Goal: Transaction & Acquisition: Download file/media

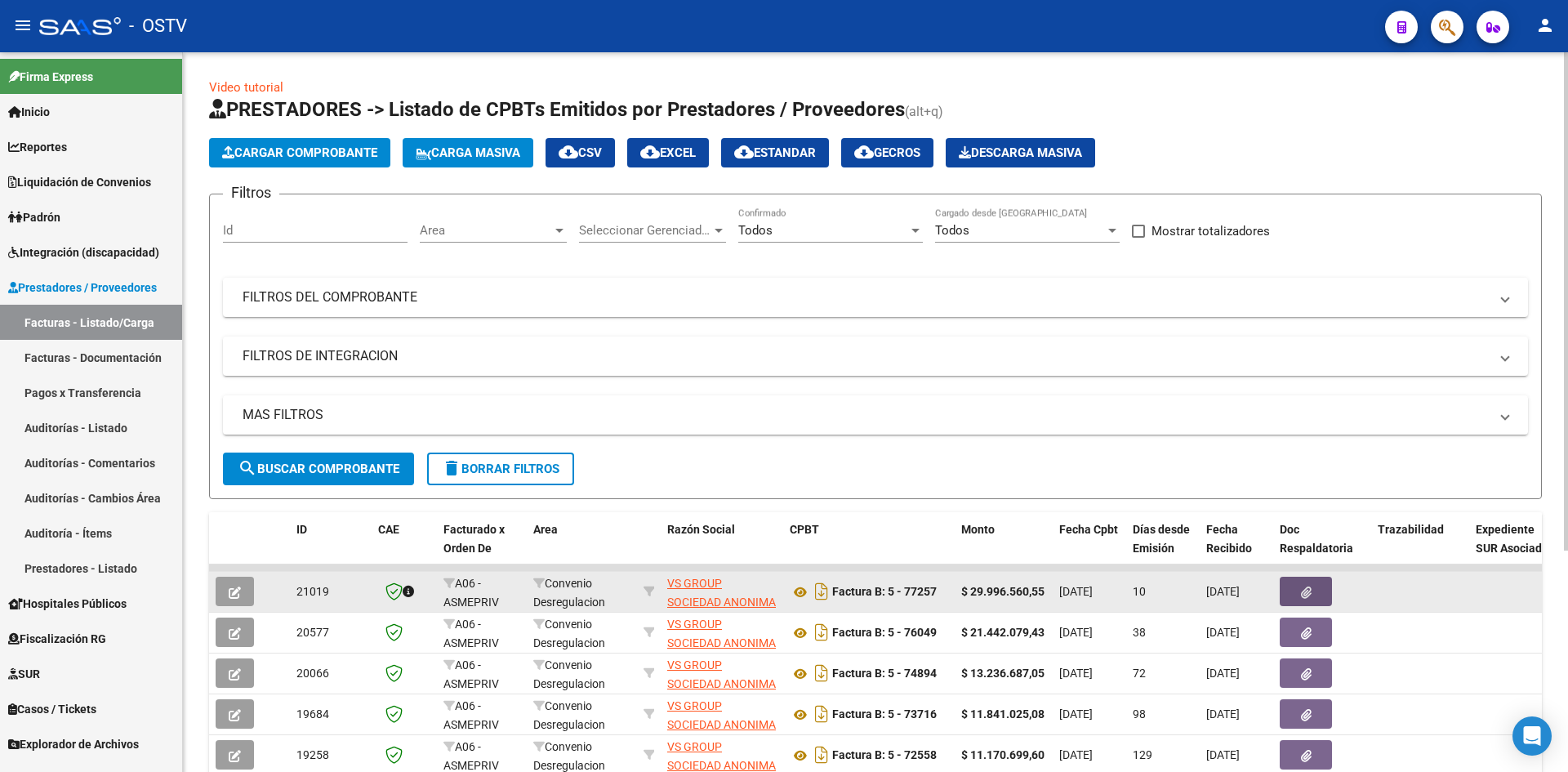
click at [1307, 594] on icon "button" at bounding box center [1306, 593] width 11 height 12
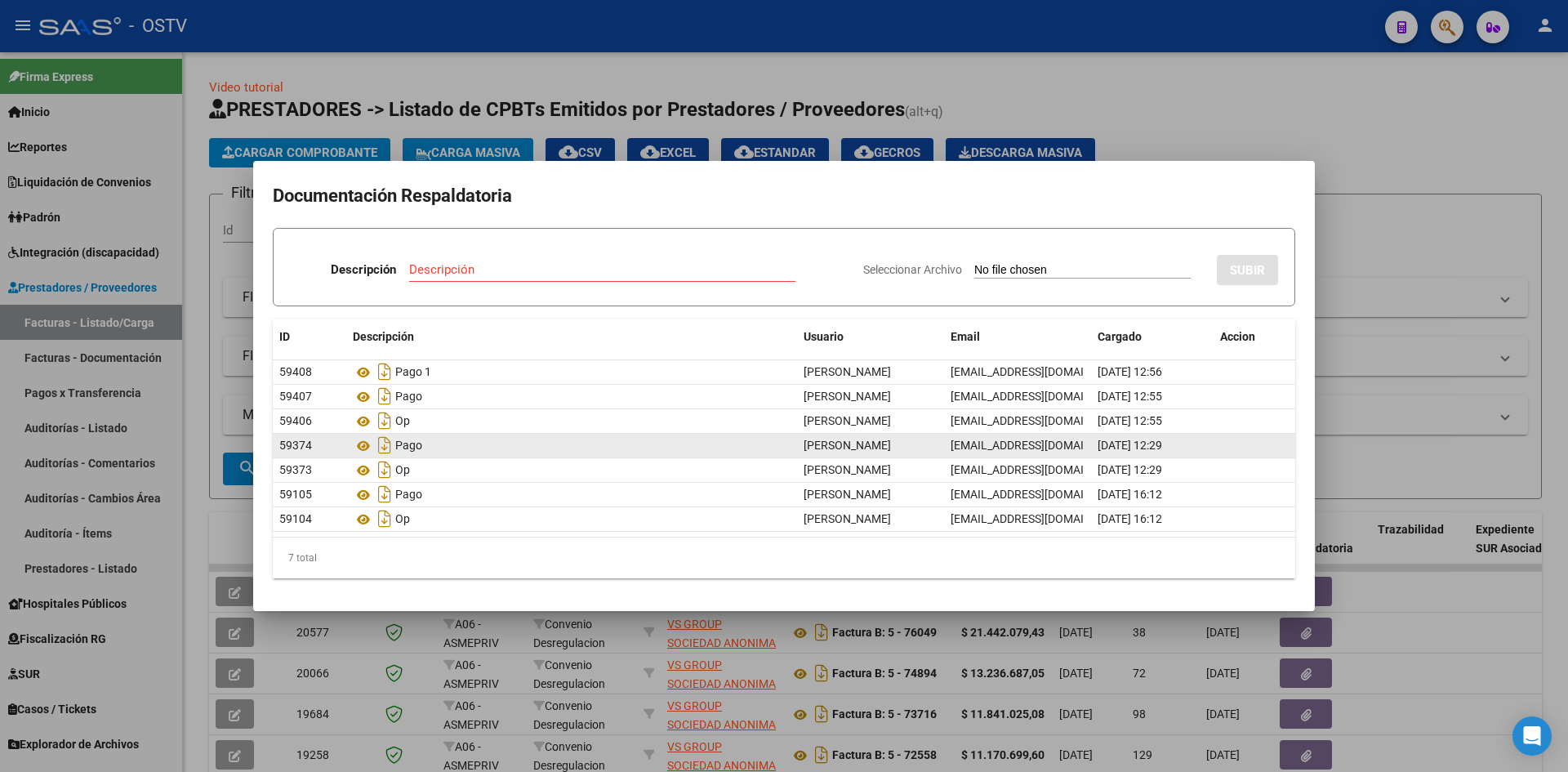
click at [413, 445] on div "Pago" at bounding box center [572, 445] width 438 height 26
click at [413, 450] on div "Pago" at bounding box center [572, 445] width 438 height 26
click at [381, 445] on icon "Descargar documento" at bounding box center [384, 445] width 21 height 26
click at [384, 445] on icon "Descargar documento" at bounding box center [384, 445] width 21 height 26
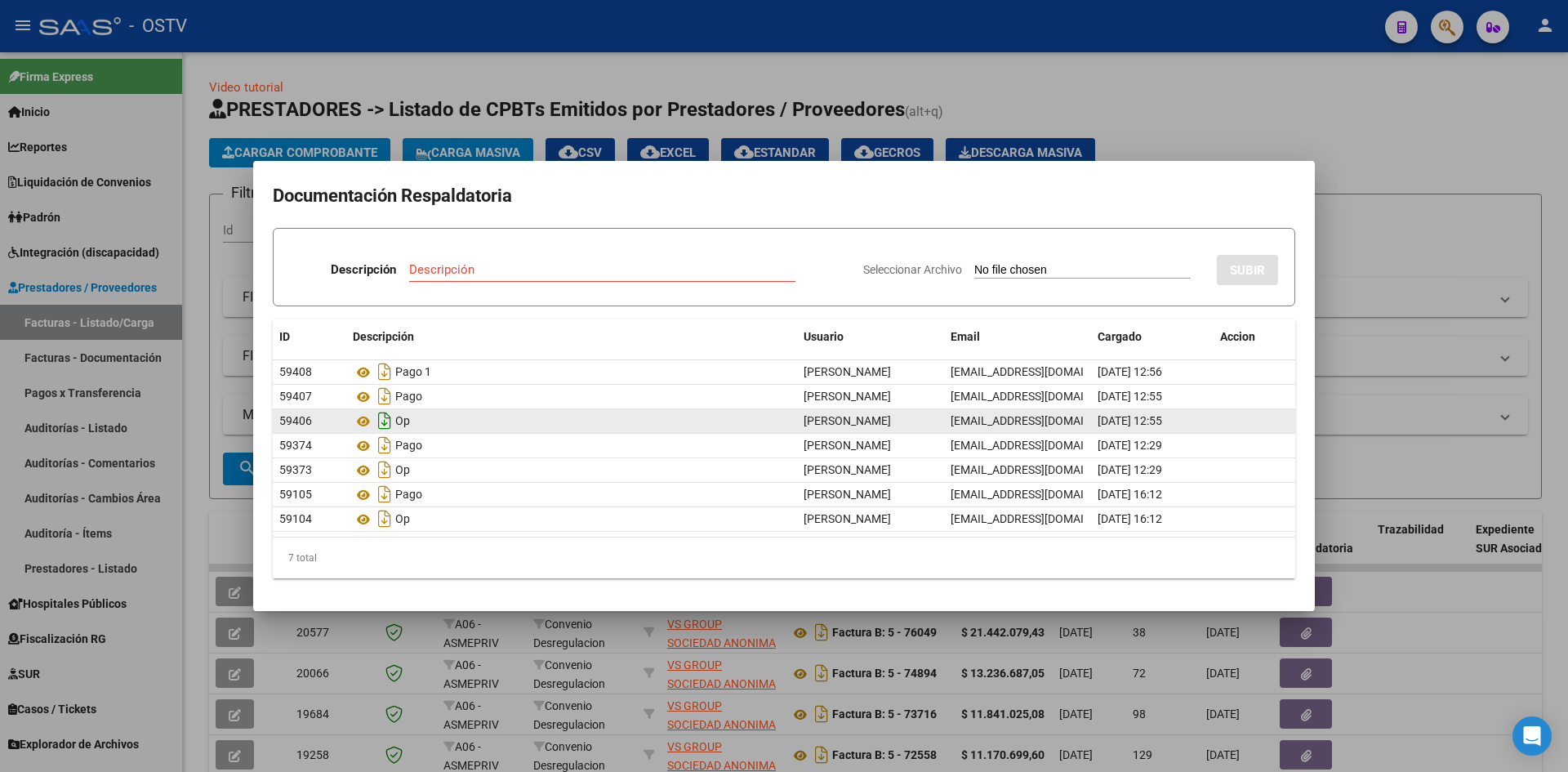
drag, startPoint x: 400, startPoint y: 437, endPoint x: 388, endPoint y: 427, distance: 15.6
click at [392, 431] on datatable-scroller "59408 Pago 1 Nicole Zarate nicolezarate@vialsalud.com.ar 12/09/2025 12:56 59407…" at bounding box center [784, 446] width 1022 height 172
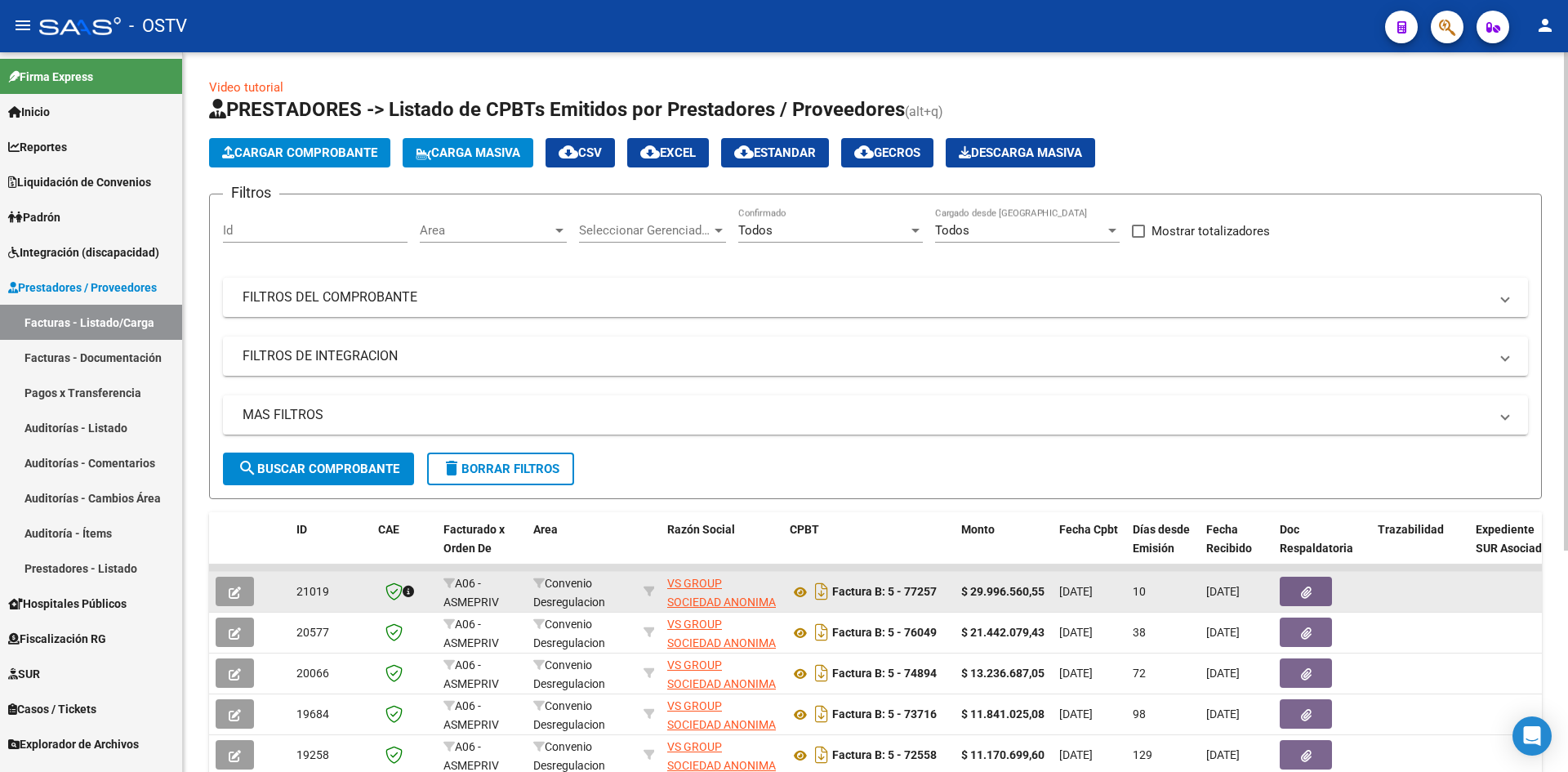
click at [1298, 594] on button "button" at bounding box center [1306, 591] width 52 height 29
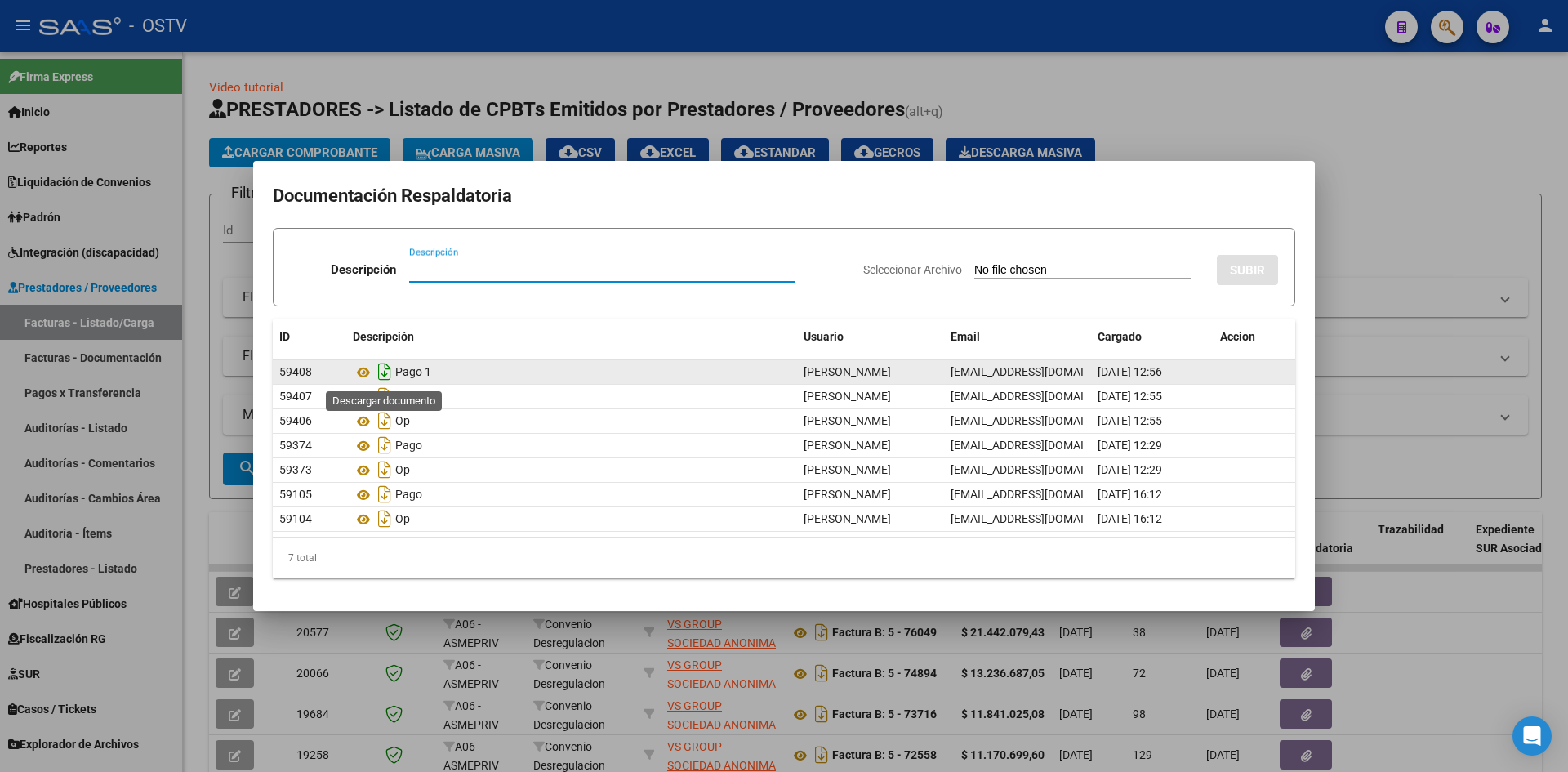
click at [379, 370] on icon "Descargar documento" at bounding box center [384, 372] width 21 height 26
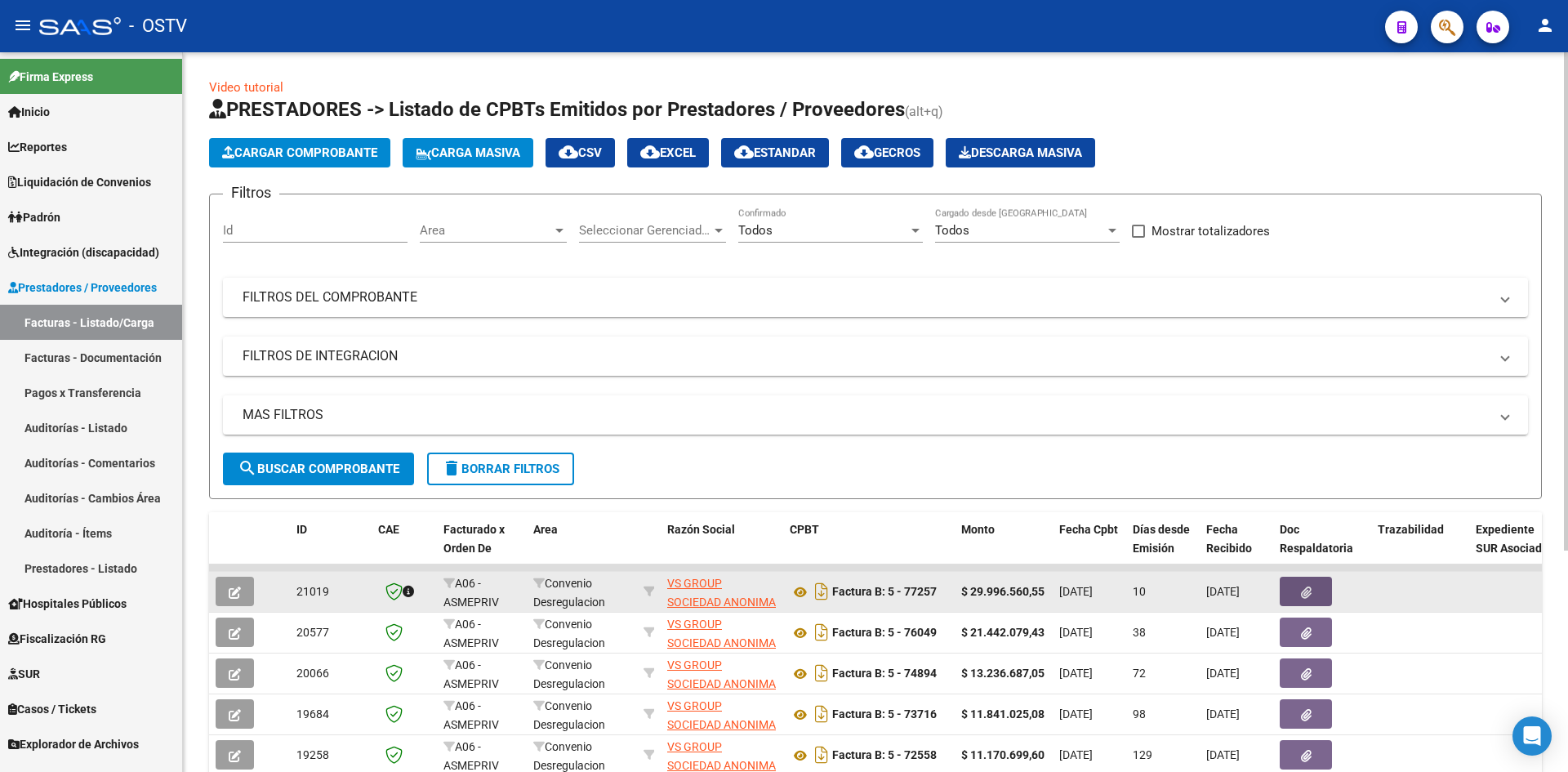
click at [1302, 594] on icon "button" at bounding box center [1306, 593] width 11 height 12
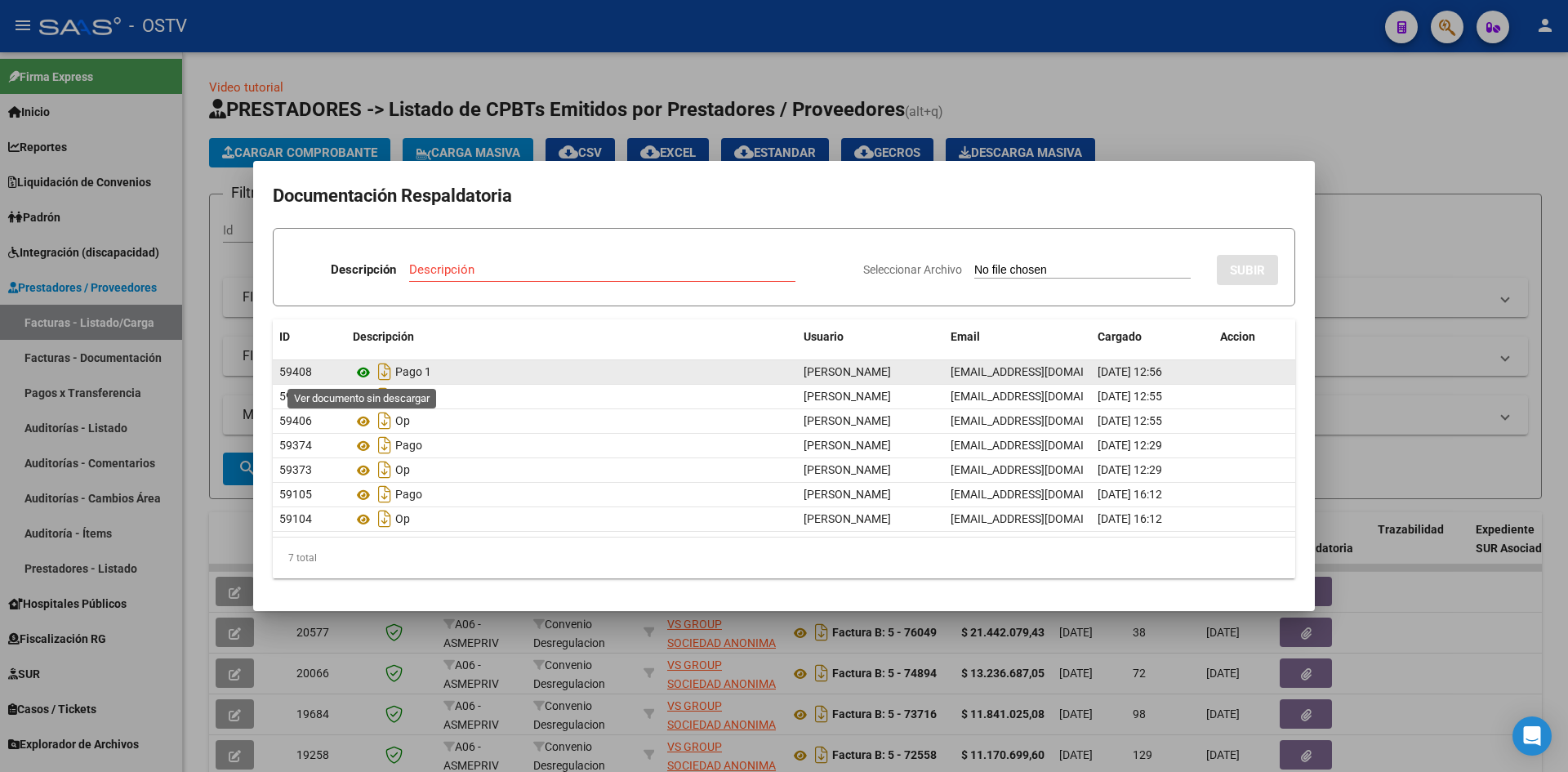
click at [362, 371] on icon at bounding box center [363, 373] width 21 height 20
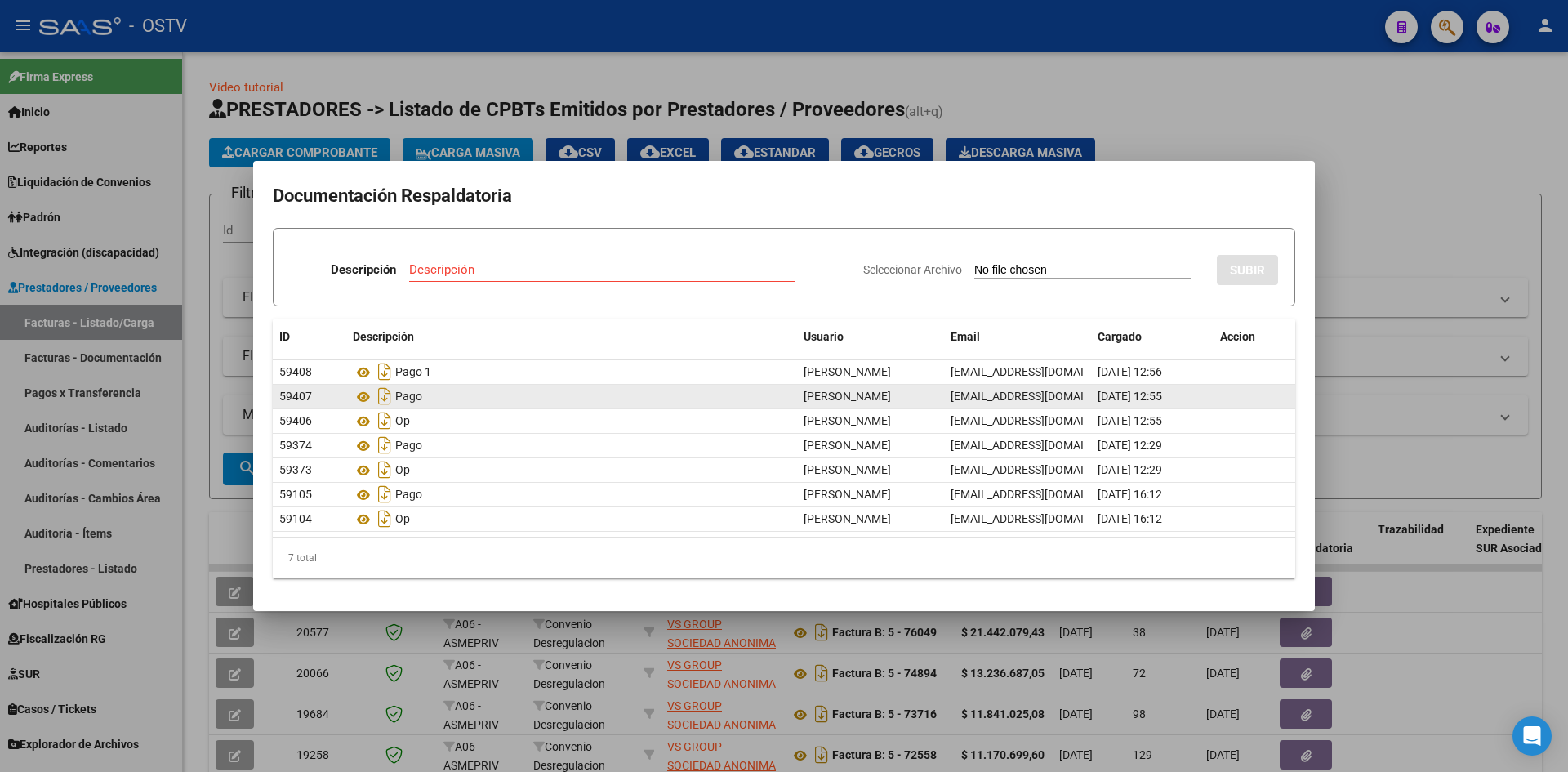
click at [410, 402] on div "Pago" at bounding box center [572, 396] width 438 height 26
click at [379, 396] on icon "Descargar documento" at bounding box center [384, 396] width 21 height 26
